Goal: Task Accomplishment & Management: Use online tool/utility

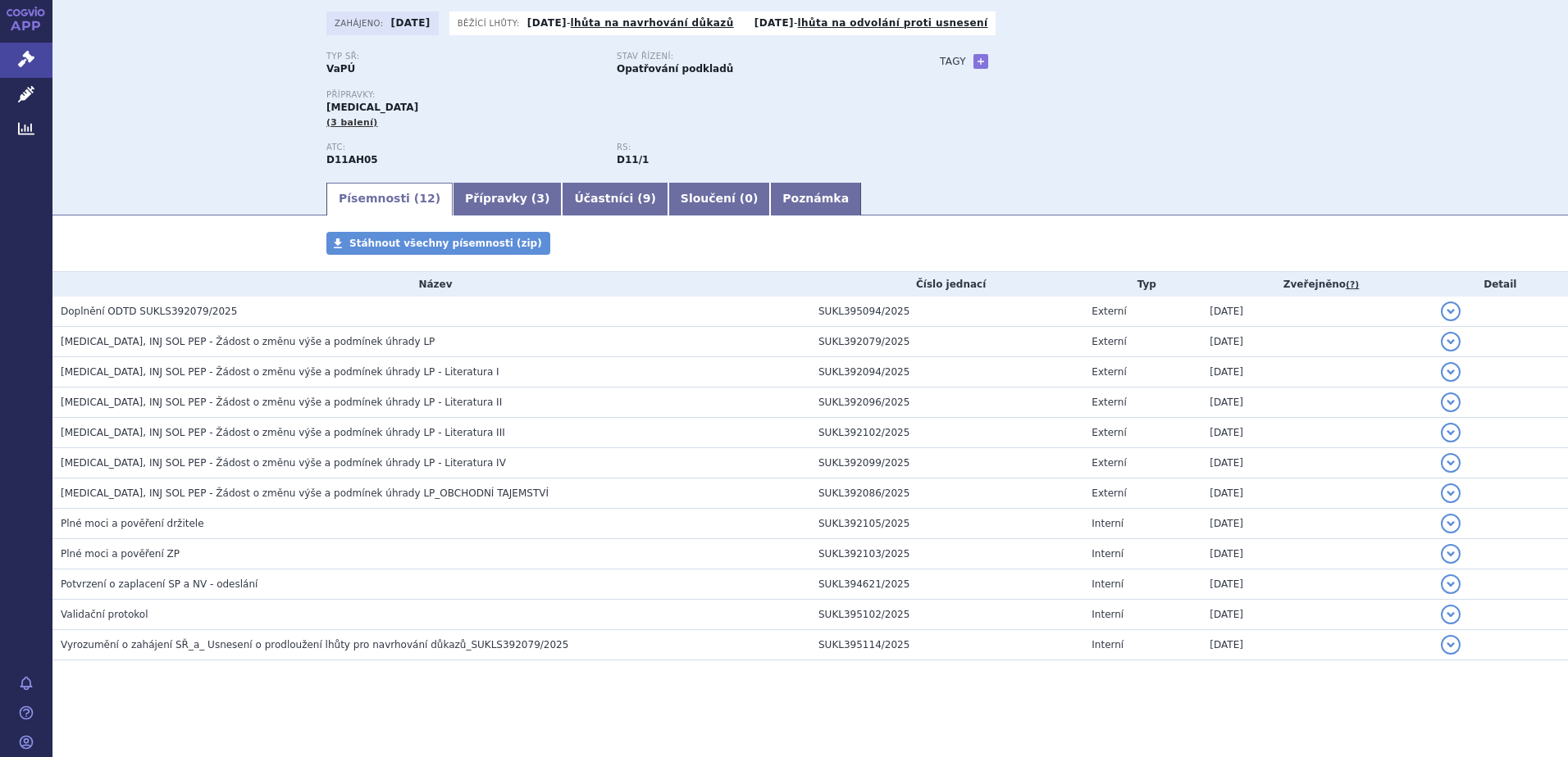
scroll to position [97, 0]
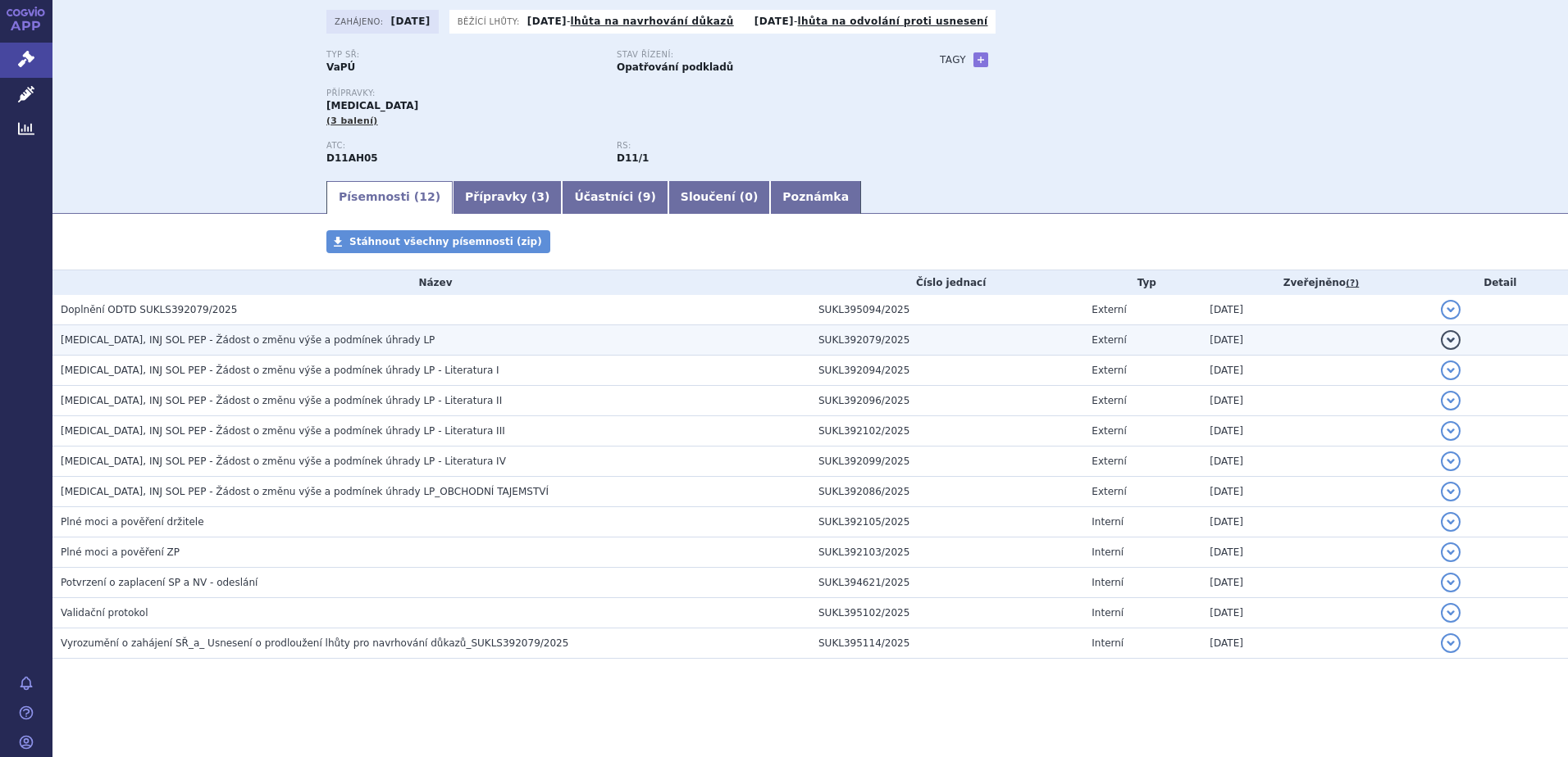
click at [187, 341] on span "[MEDICAL_DATA], INJ SOL PEP - Žádost o změnu výše a podmínek úhrady LP" at bounding box center [247, 340] width 374 height 11
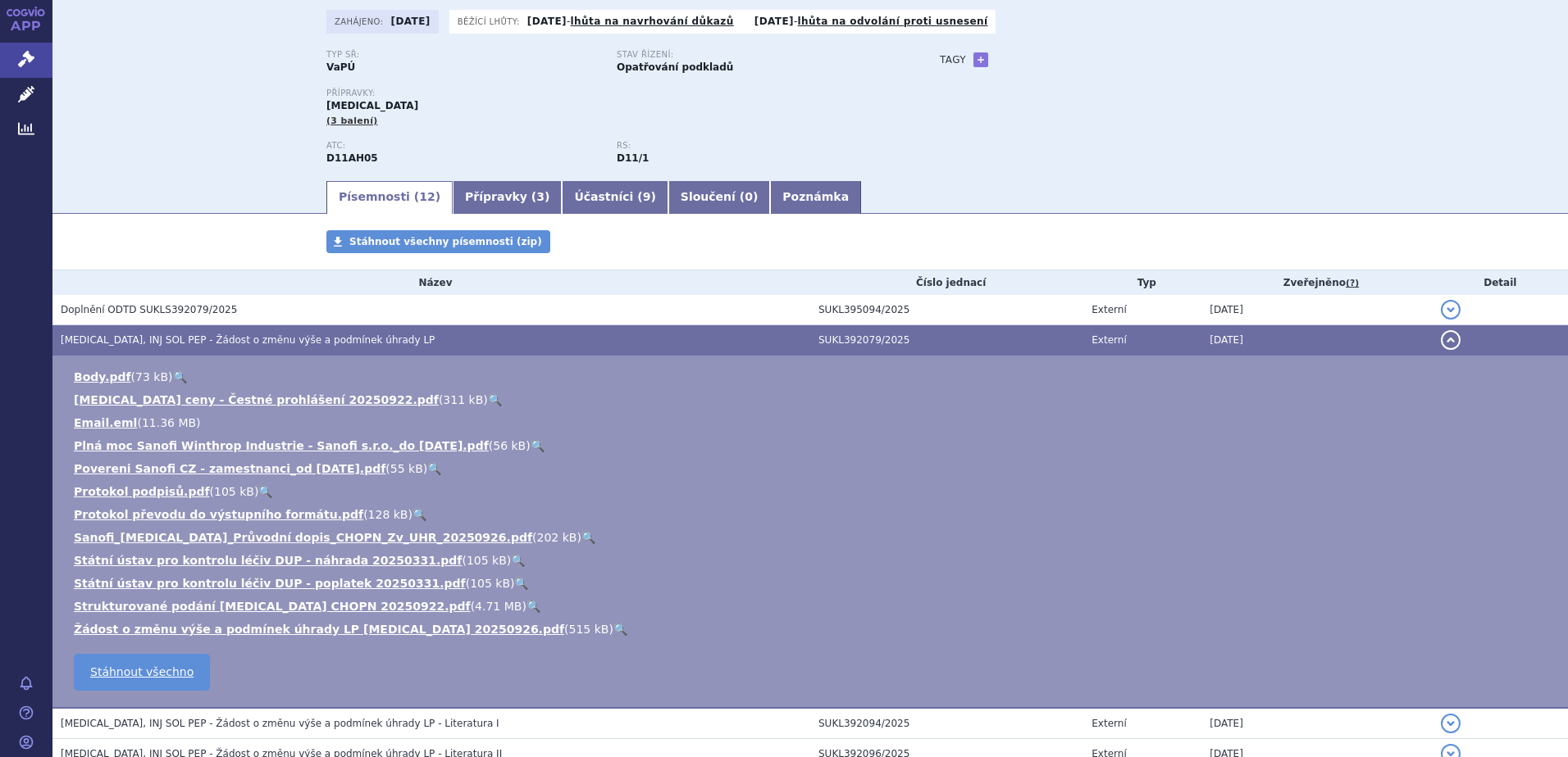
click at [582, 536] on link "🔍" at bounding box center [588, 538] width 14 height 13
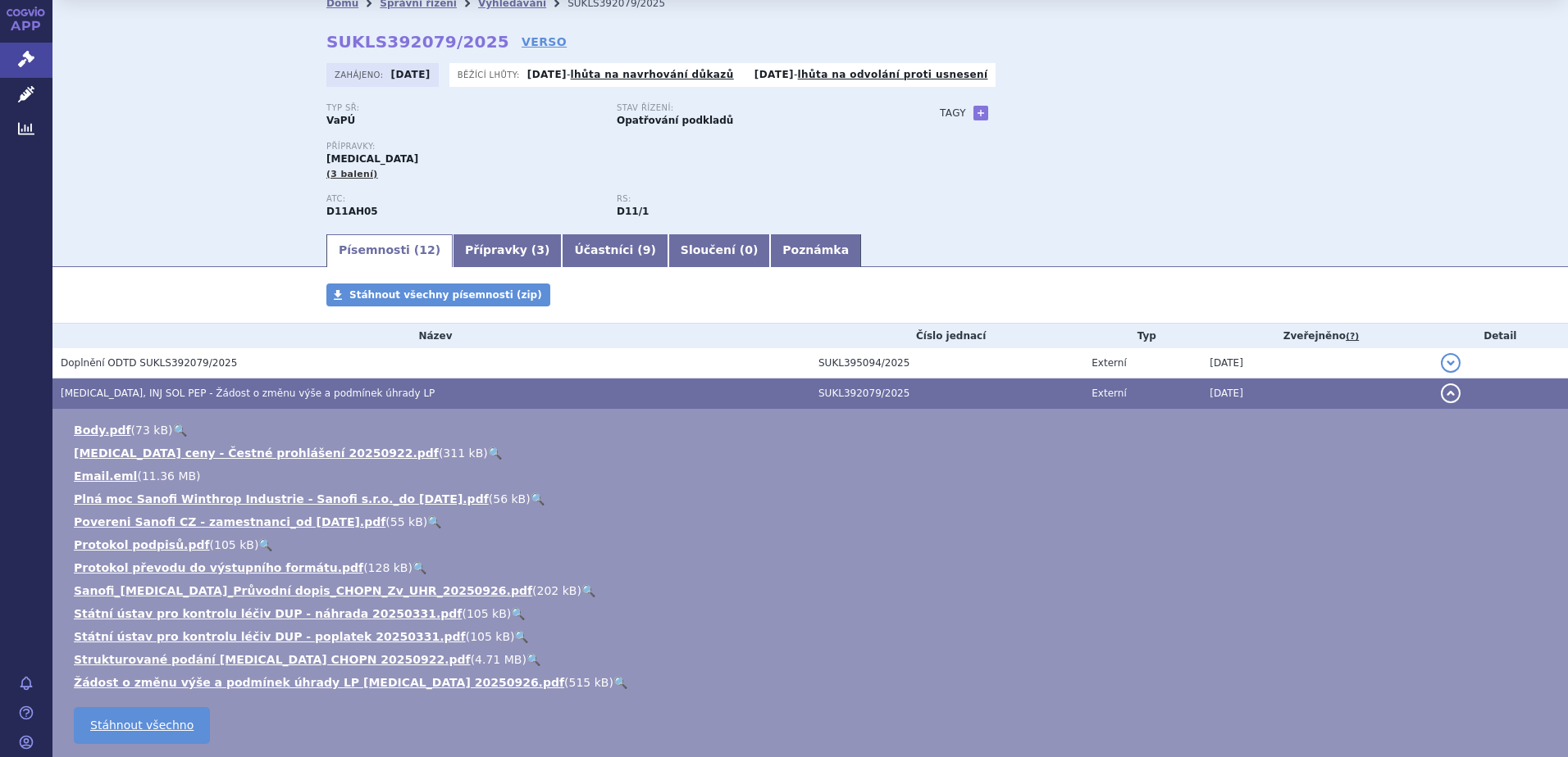
scroll to position [0, 0]
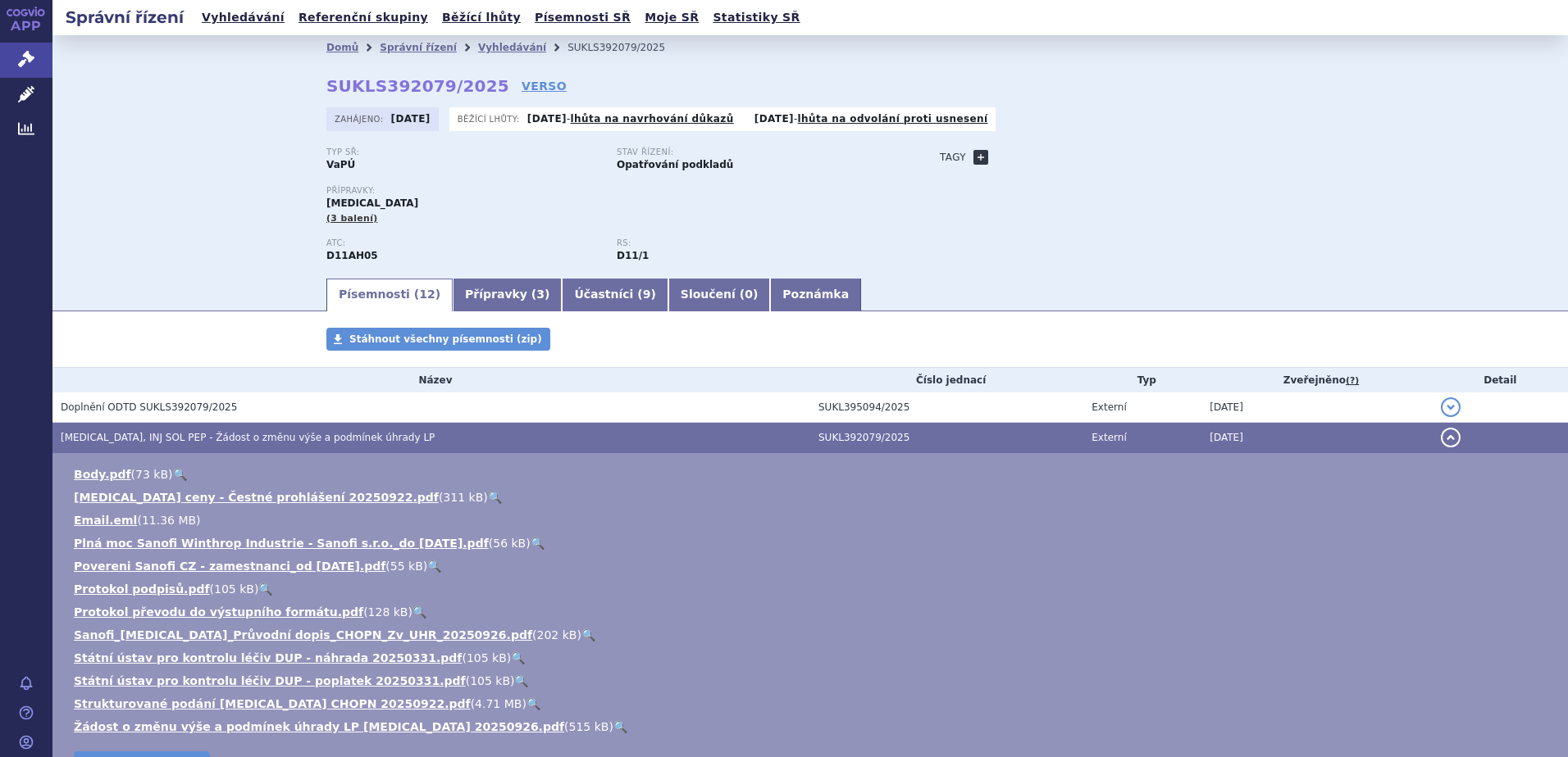
click at [973, 150] on link "+" at bounding box center [981, 158] width 15 height 15
click at [1015, 155] on span at bounding box center [1054, 157] width 118 height 21
type input "CHOPN"
select select "CHOPN"
click at [1118, 159] on button "Přidat" at bounding box center [1138, 157] width 42 height 20
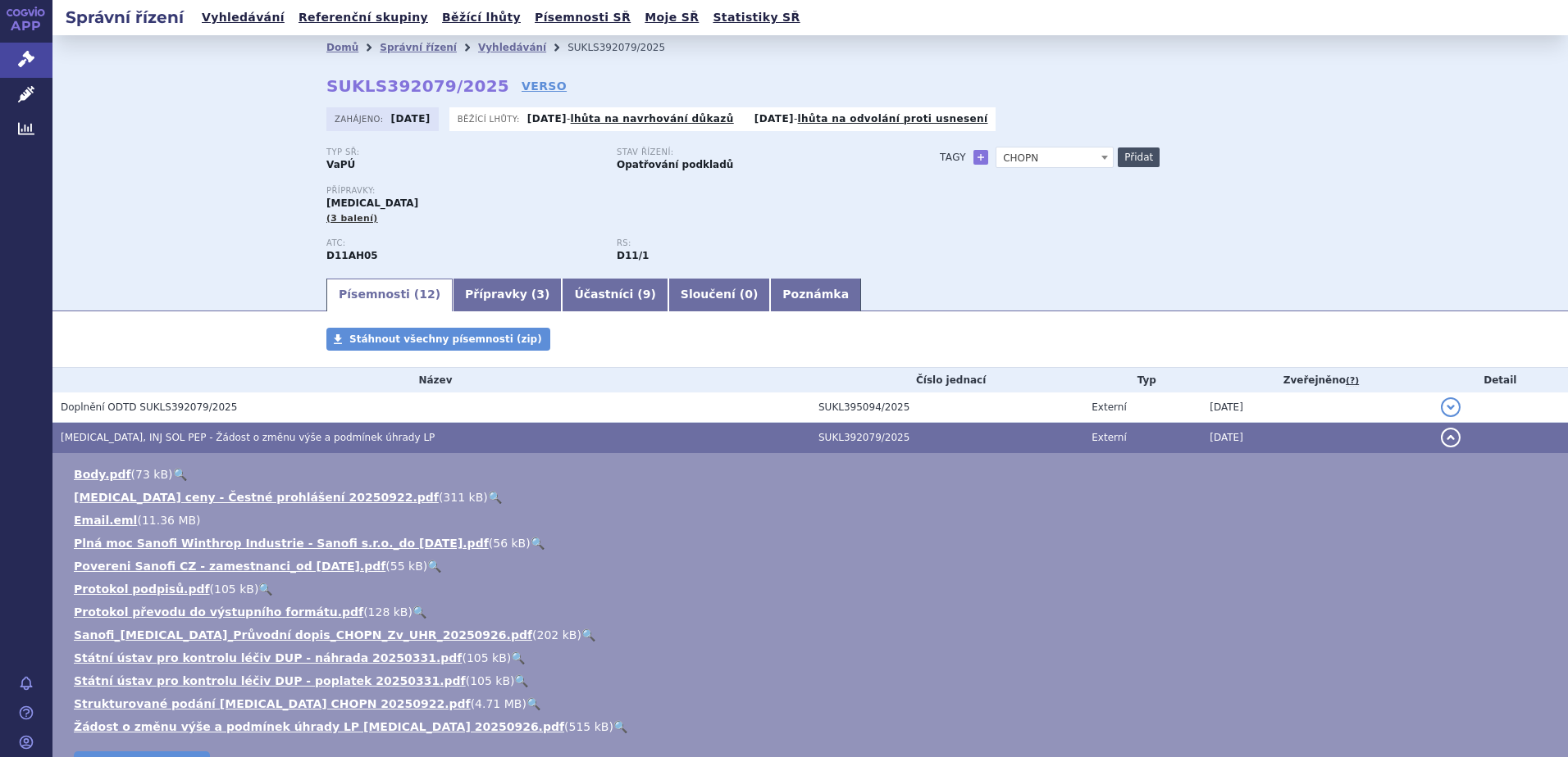
select select
